Goal: Task Accomplishment & Management: Use online tool/utility

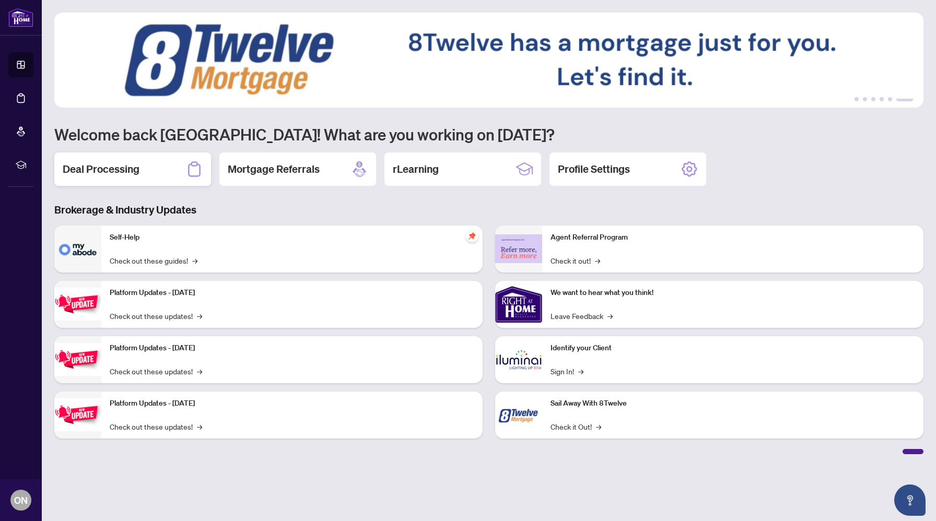
click at [138, 175] on h2 "Deal Processing" at bounding box center [101, 169] width 77 height 15
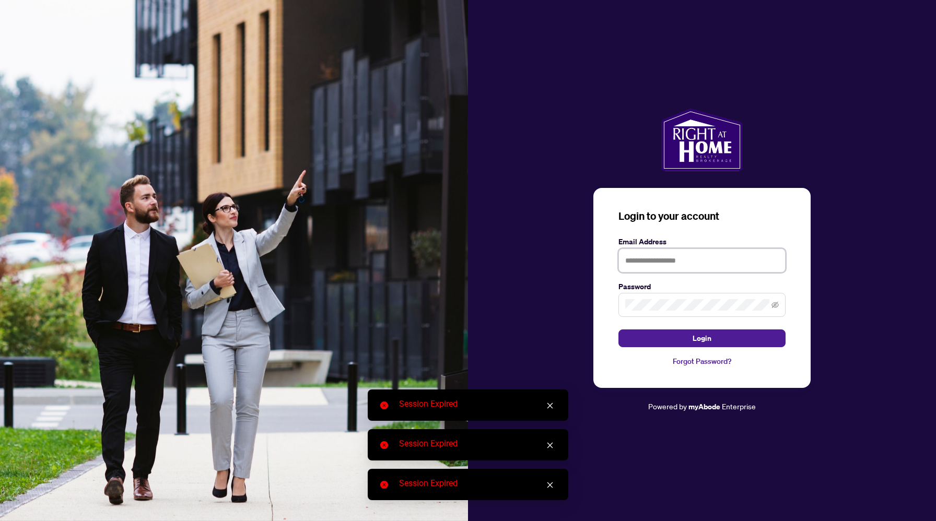
type input "**********"
click at [713, 340] on button "Login" at bounding box center [701, 339] width 167 height 18
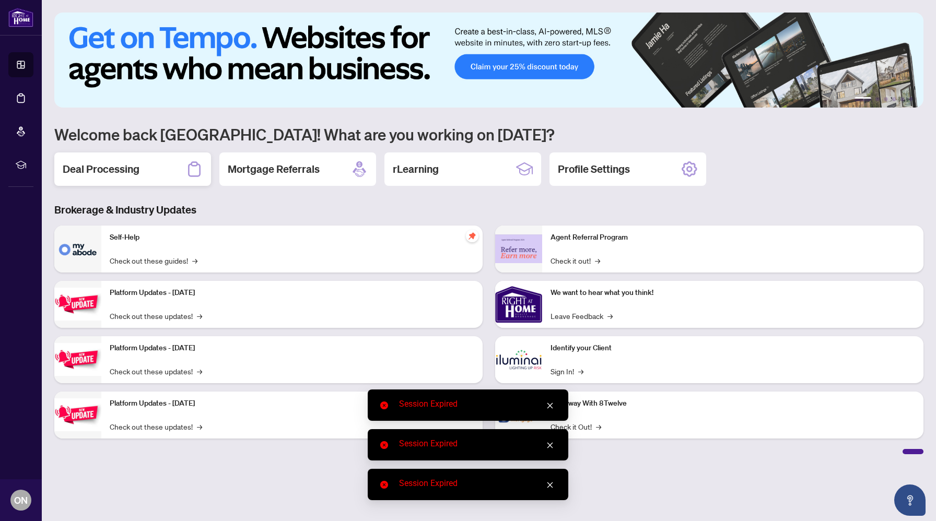
click at [170, 168] on div "Deal Processing" at bounding box center [132, 169] width 157 height 33
